Goal: Information Seeking & Learning: Learn about a topic

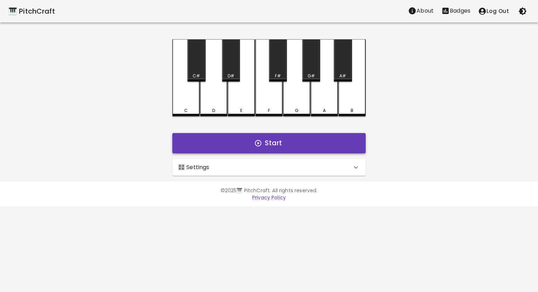
click at [242, 146] on button "Start" at bounding box center [268, 143] width 193 height 20
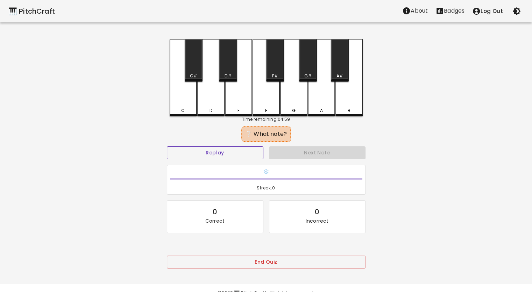
click at [243, 153] on button "Replay" at bounding box center [215, 152] width 97 height 13
click at [240, 83] on div "E" at bounding box center [238, 77] width 27 height 77
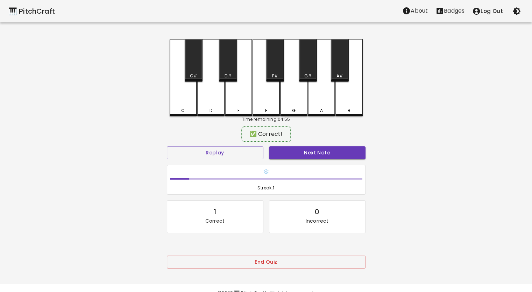
scroll to position [16, 0]
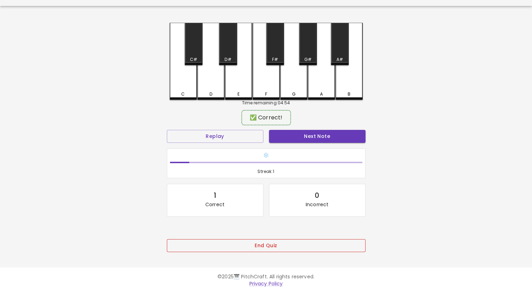
click at [249, 244] on button "End Quiz" at bounding box center [266, 245] width 199 height 13
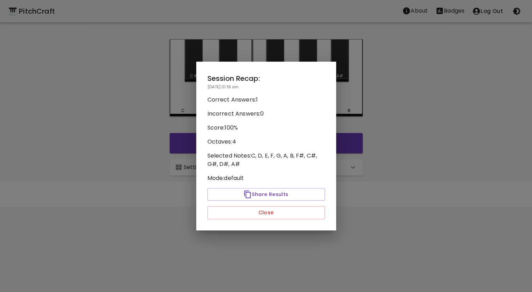
scroll to position [0, 0]
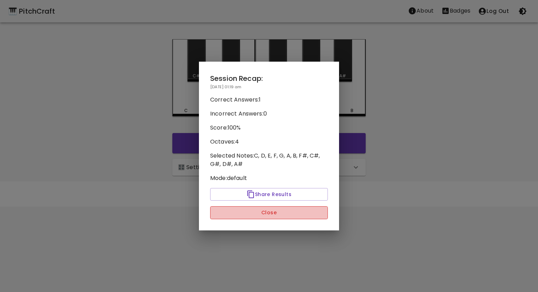
click at [266, 210] on button "Close" at bounding box center [269, 212] width 118 height 13
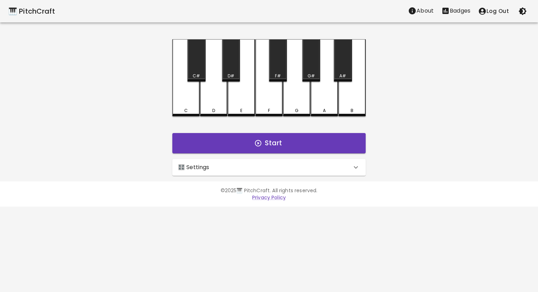
click at [285, 174] on div "🎛️ Settings" at bounding box center [268, 167] width 193 height 17
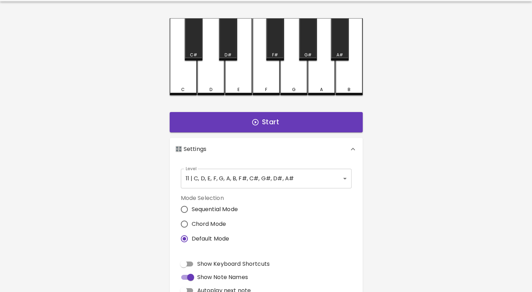
click at [217, 224] on span "Chord Mode" at bounding box center [209, 224] width 35 height 8
click at [192, 224] on input "Chord Mode" at bounding box center [184, 224] width 15 height 15
radio input "true"
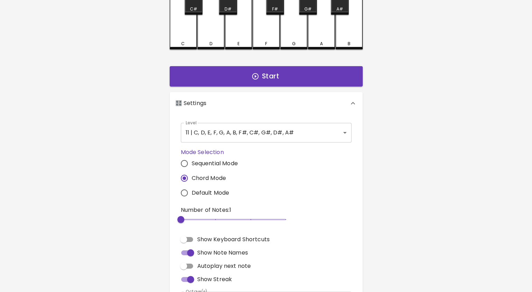
scroll to position [69, 0]
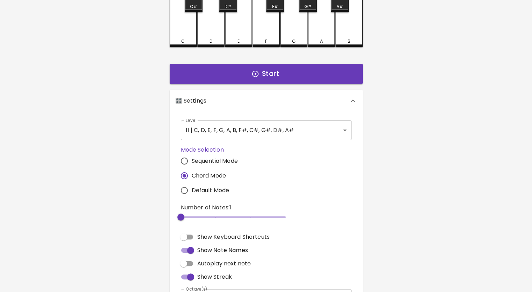
type input "3"
click at [216, 215] on span "3" at bounding box center [233, 217] width 105 height 11
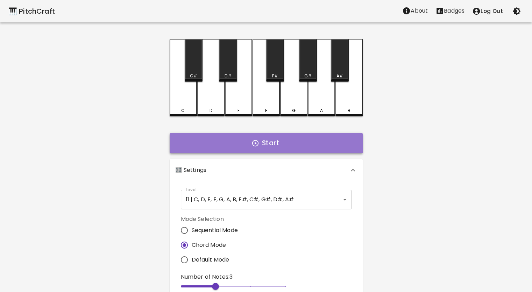
click at [284, 146] on button "Start" at bounding box center [266, 143] width 193 height 20
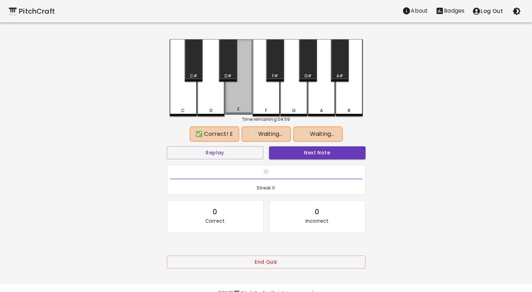
click at [248, 96] on div "E" at bounding box center [238, 77] width 27 height 76
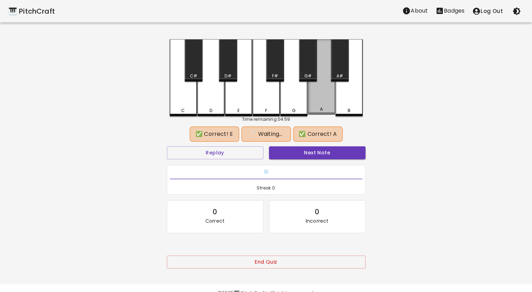
click at [315, 93] on div "A" at bounding box center [321, 77] width 27 height 76
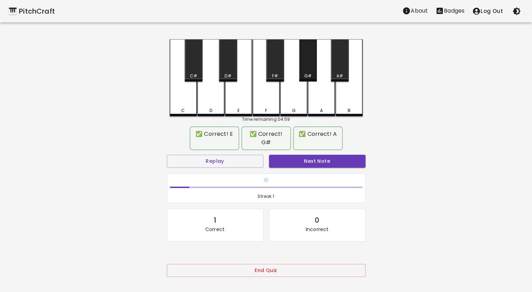
click at [309, 69] on div "G#" at bounding box center [308, 60] width 18 height 42
click at [303, 158] on button "Next Note" at bounding box center [317, 161] width 97 height 13
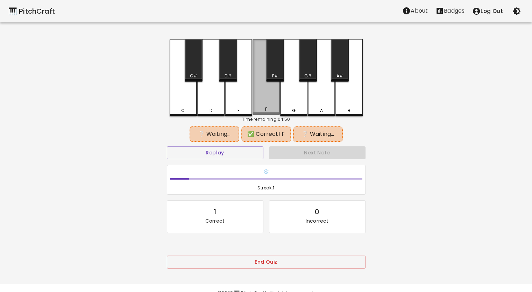
click at [268, 100] on div "F" at bounding box center [266, 77] width 27 height 76
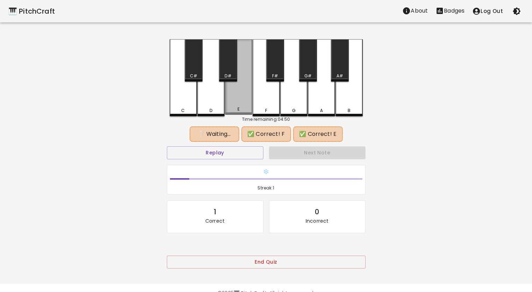
click at [242, 102] on div "E" at bounding box center [238, 77] width 27 height 76
click at [239, 152] on button "Replay" at bounding box center [215, 152] width 97 height 13
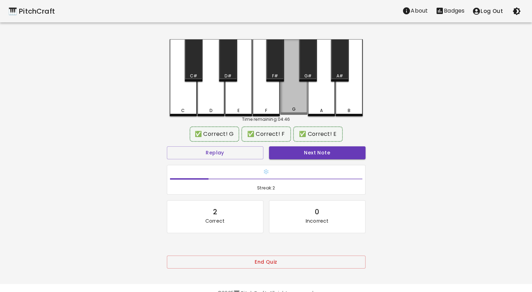
click at [303, 100] on div "G" at bounding box center [293, 77] width 27 height 76
click at [301, 154] on button "Next Note" at bounding box center [317, 152] width 97 height 13
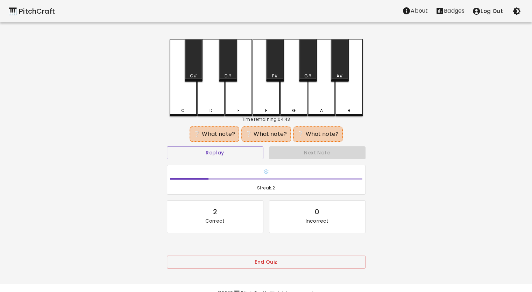
click at [343, 103] on div "B" at bounding box center [349, 77] width 27 height 77
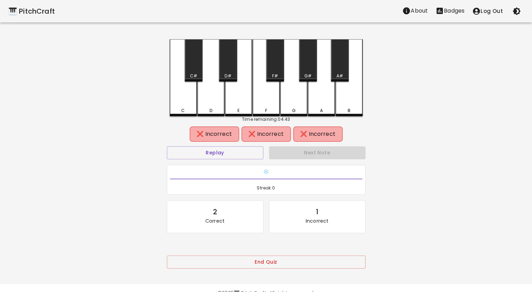
click at [239, 145] on div "Replay" at bounding box center [215, 153] width 102 height 19
click at [239, 151] on button "Replay" at bounding box center [215, 152] width 97 height 13
click at [340, 75] on div "A#" at bounding box center [340, 76] width 7 height 6
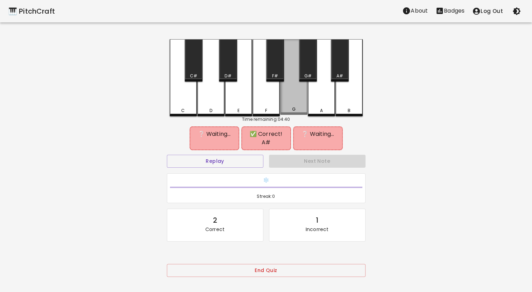
click at [295, 90] on div "G" at bounding box center [293, 77] width 27 height 76
click at [253, 155] on button "Replay" at bounding box center [215, 161] width 97 height 13
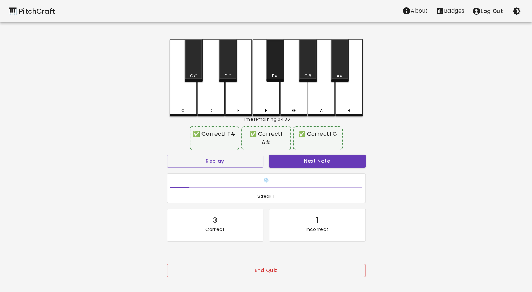
click at [278, 71] on div "F#" at bounding box center [275, 60] width 18 height 42
click at [290, 155] on button "Next Note" at bounding box center [317, 161] width 97 height 13
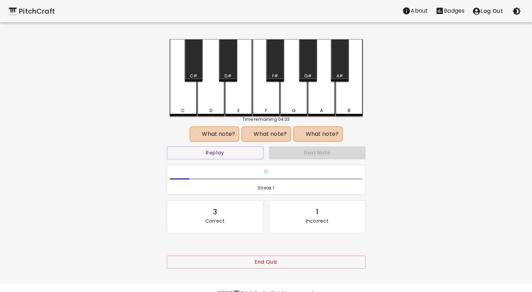
click at [216, 108] on div "D" at bounding box center [211, 110] width 26 height 6
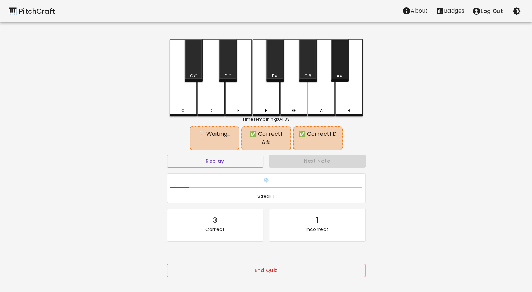
click at [343, 69] on div "A#" at bounding box center [340, 60] width 18 height 42
click at [248, 155] on button "Replay" at bounding box center [215, 161] width 97 height 13
click at [249, 155] on button "Replay" at bounding box center [215, 161] width 97 height 13
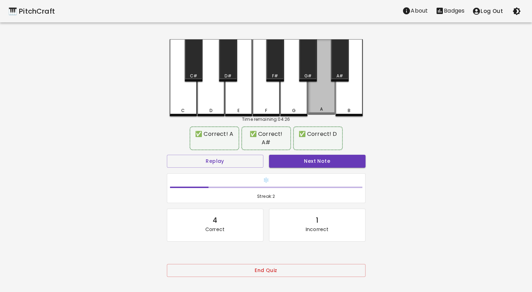
click at [328, 96] on div "A" at bounding box center [321, 77] width 27 height 76
click at [304, 155] on button "Next Note" at bounding box center [317, 161] width 97 height 13
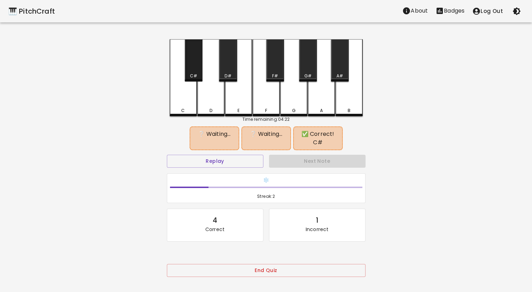
click at [189, 70] on div "C#" at bounding box center [194, 60] width 18 height 42
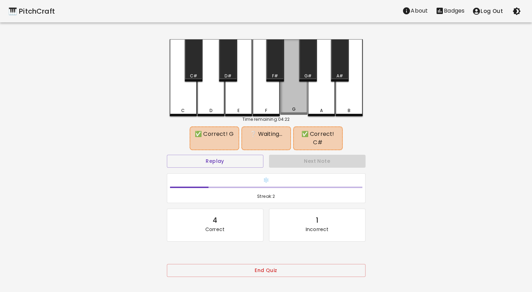
click at [294, 104] on div "G" at bounding box center [293, 77] width 27 height 76
click at [214, 161] on button "Replay" at bounding box center [215, 161] width 97 height 13
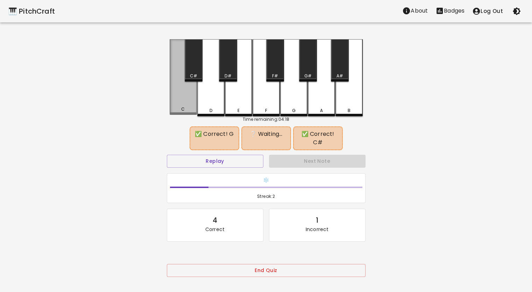
click at [190, 105] on div "C" at bounding box center [183, 77] width 27 height 76
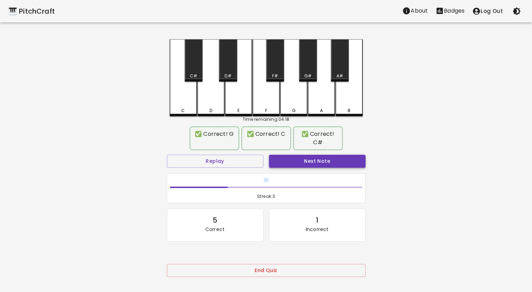
click at [312, 163] on button "Next Note" at bounding box center [317, 161] width 97 height 13
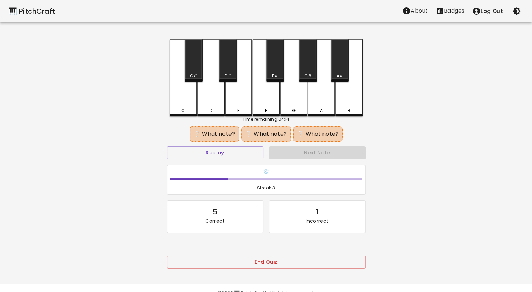
click at [219, 108] on div "D" at bounding box center [211, 110] width 26 height 6
click at [354, 107] on div "B" at bounding box center [349, 110] width 26 height 6
click at [255, 146] on div "Replay" at bounding box center [215, 153] width 102 height 19
click at [255, 155] on button "Replay" at bounding box center [215, 152] width 97 height 13
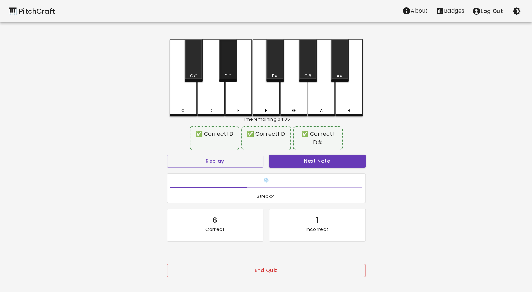
click at [224, 76] on div "D#" at bounding box center [228, 76] width 16 height 6
click at [220, 100] on div "D" at bounding box center [210, 77] width 27 height 76
click at [220, 100] on div "D" at bounding box center [210, 77] width 27 height 77
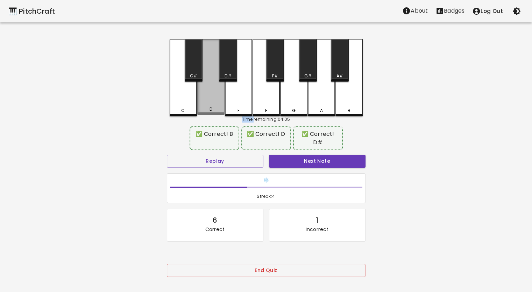
click at [220, 100] on div "D" at bounding box center [210, 77] width 27 height 76
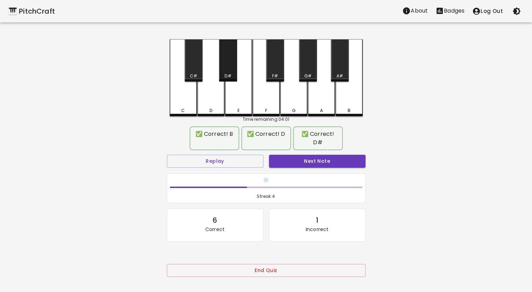
click at [230, 77] on div "D#" at bounding box center [228, 76] width 7 height 6
click at [310, 155] on button "Next Note" at bounding box center [317, 161] width 97 height 13
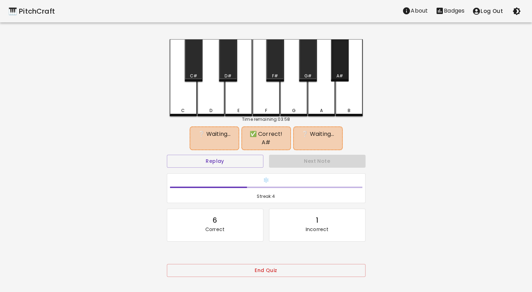
click at [341, 73] on div "A#" at bounding box center [340, 76] width 7 height 6
click at [301, 91] on div "G" at bounding box center [293, 77] width 27 height 76
click at [249, 155] on button "Replay" at bounding box center [215, 161] width 97 height 13
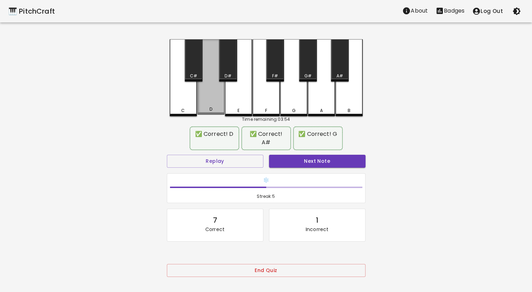
click at [218, 86] on div "D" at bounding box center [210, 77] width 27 height 76
